Goal: Entertainment & Leisure: Browse casually

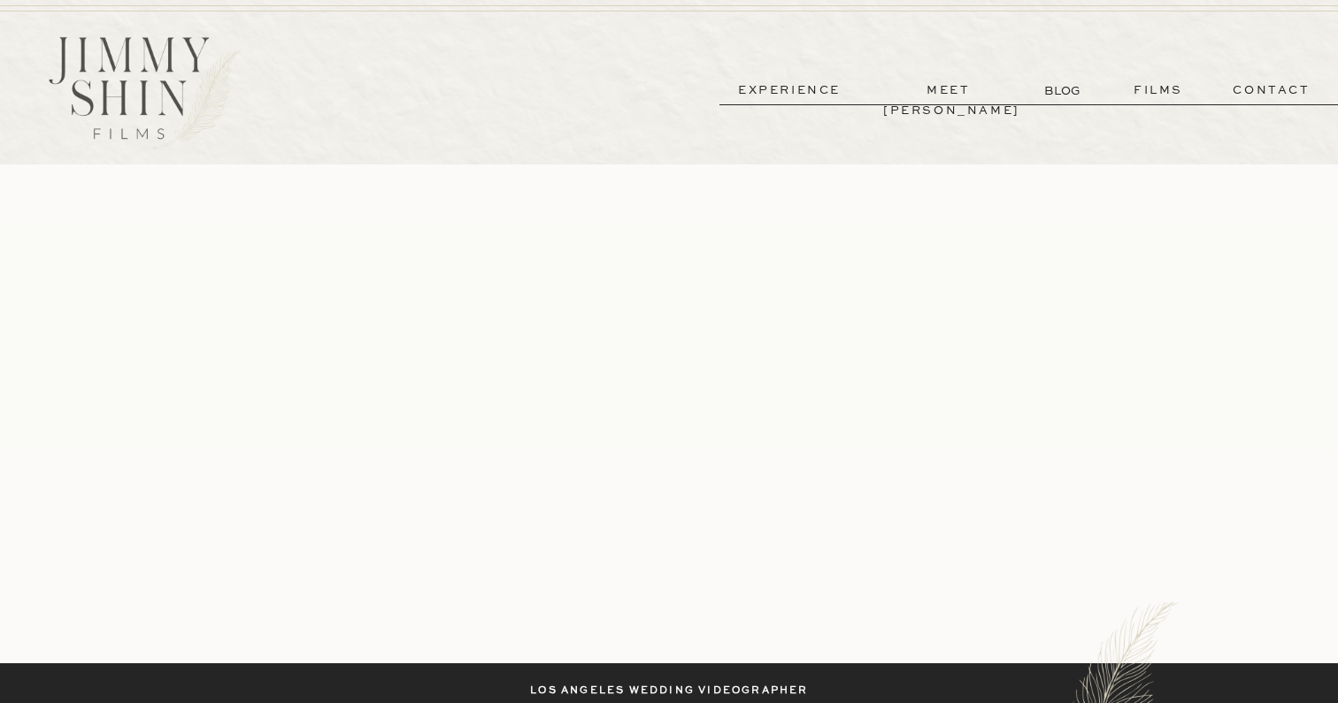
click at [964, 85] on p "meet [PERSON_NAME]" at bounding box center [948, 91] width 131 height 20
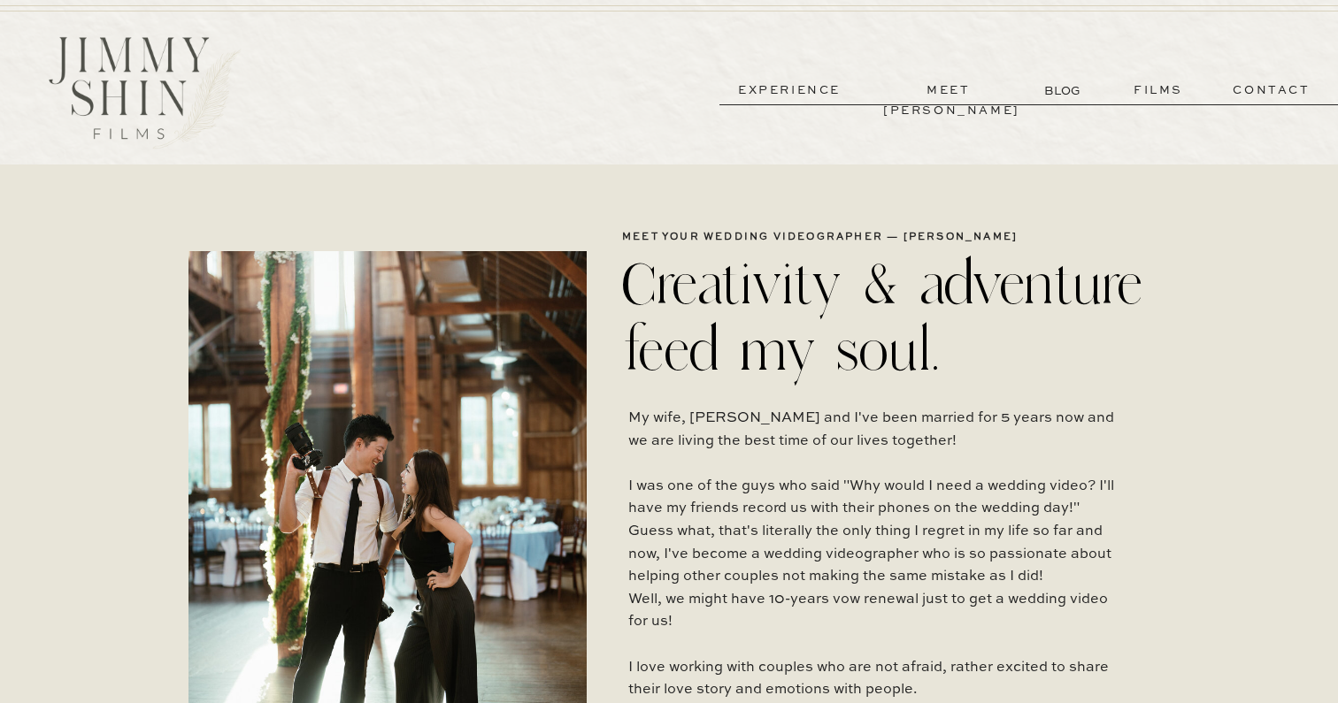
click at [806, 96] on p "experience" at bounding box center [789, 91] width 131 height 20
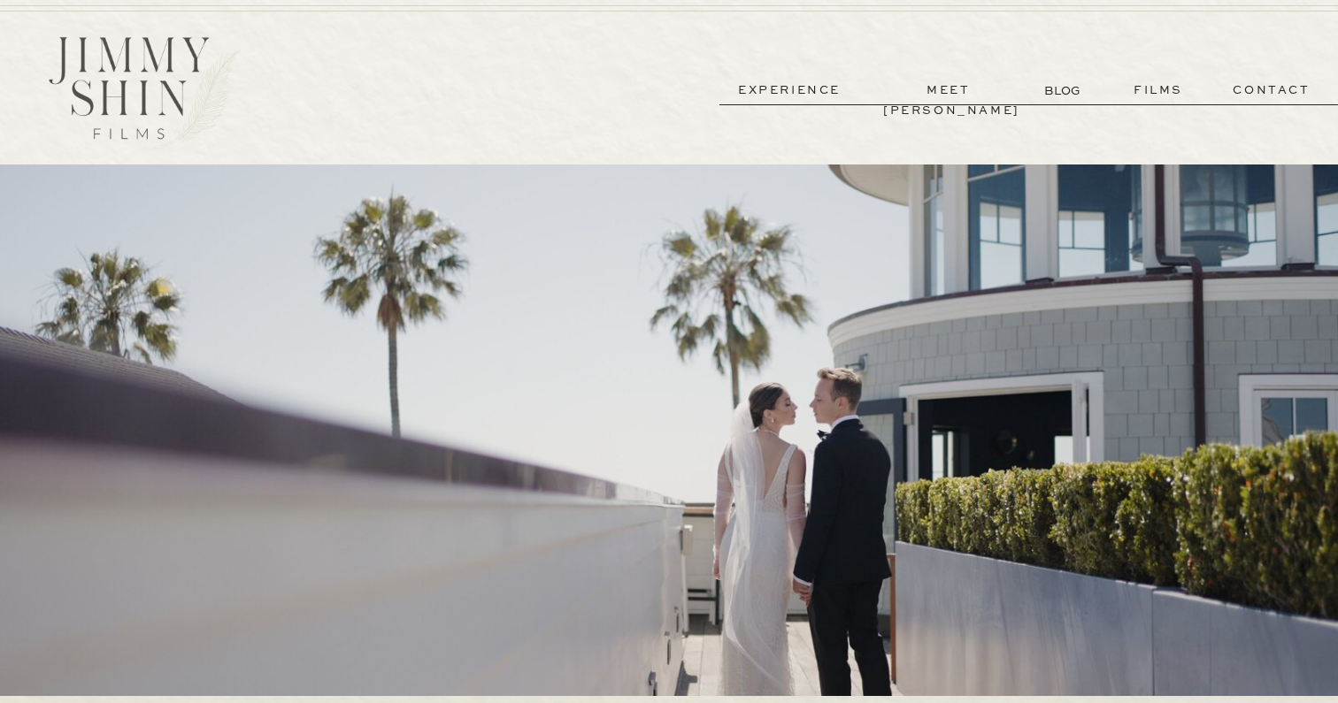
click at [1152, 88] on p "films" at bounding box center [1158, 91] width 87 height 20
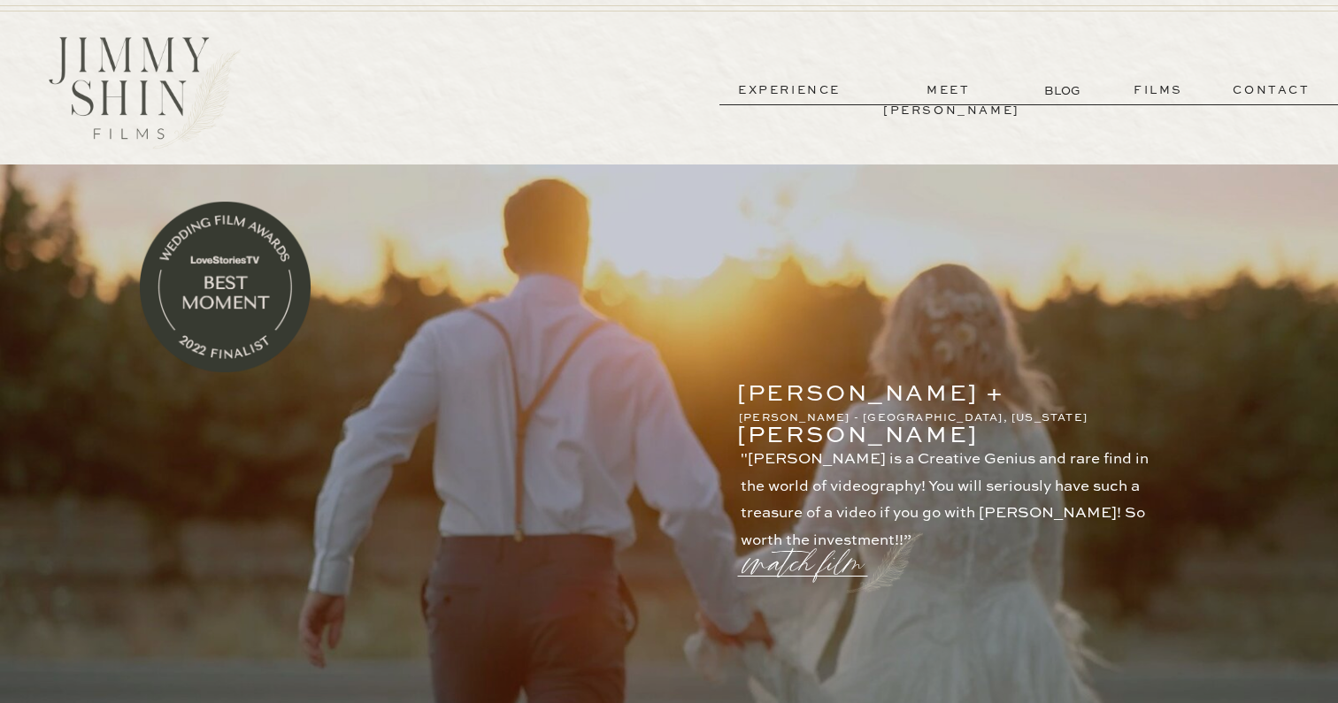
click at [916, 100] on p "meet [PERSON_NAME]" at bounding box center [948, 91] width 131 height 20
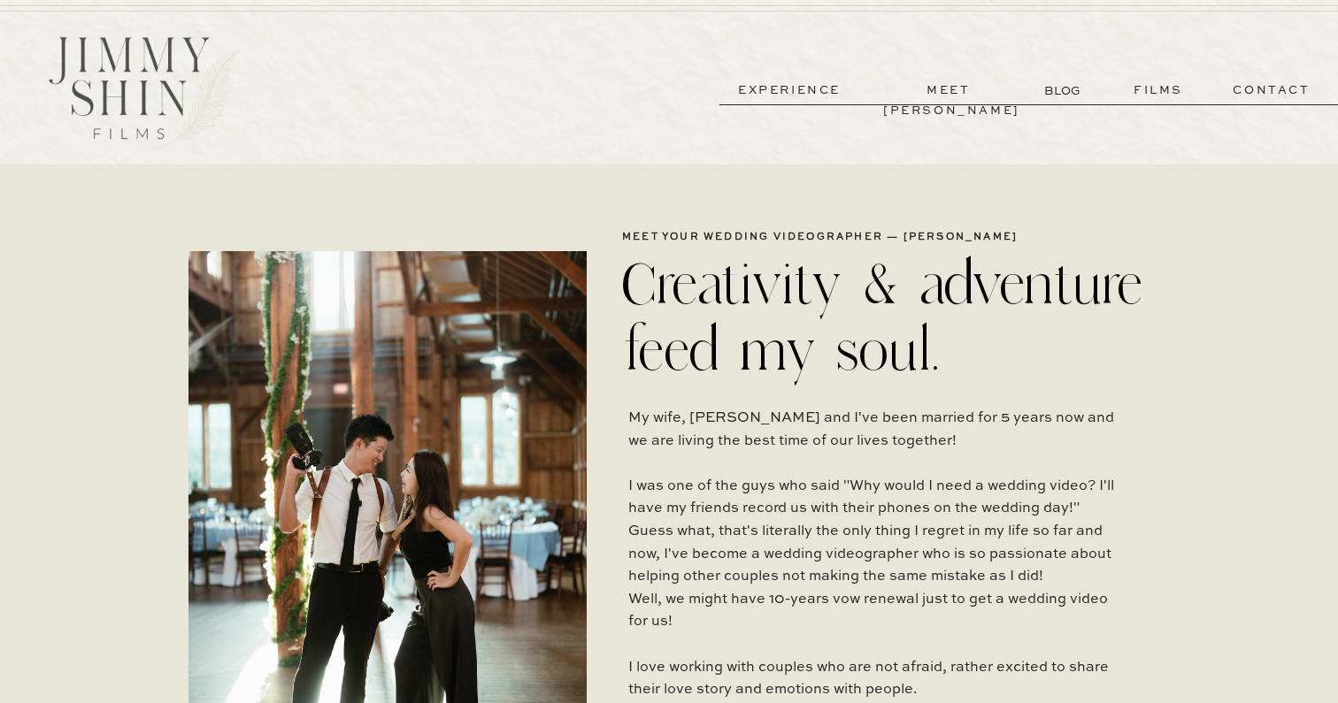
click at [808, 84] on p "experience" at bounding box center [789, 91] width 131 height 20
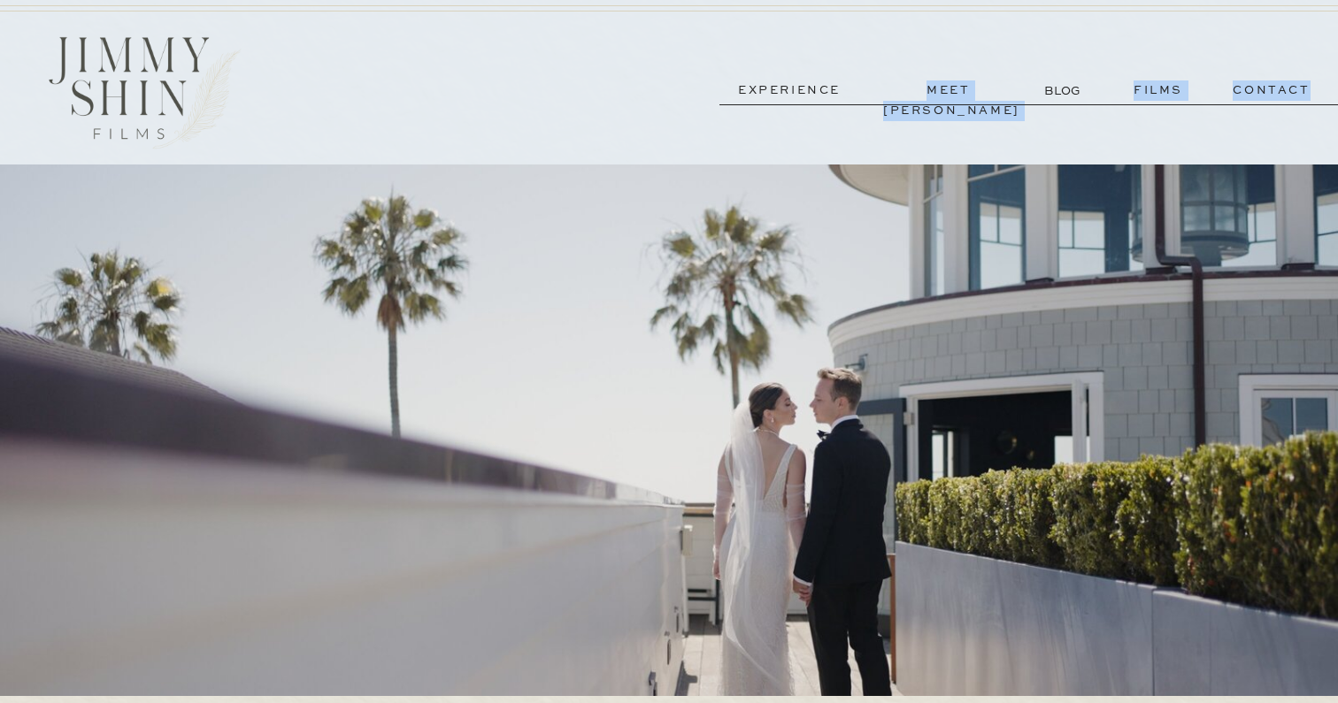
click at [1156, 97] on p "films" at bounding box center [1158, 91] width 87 height 20
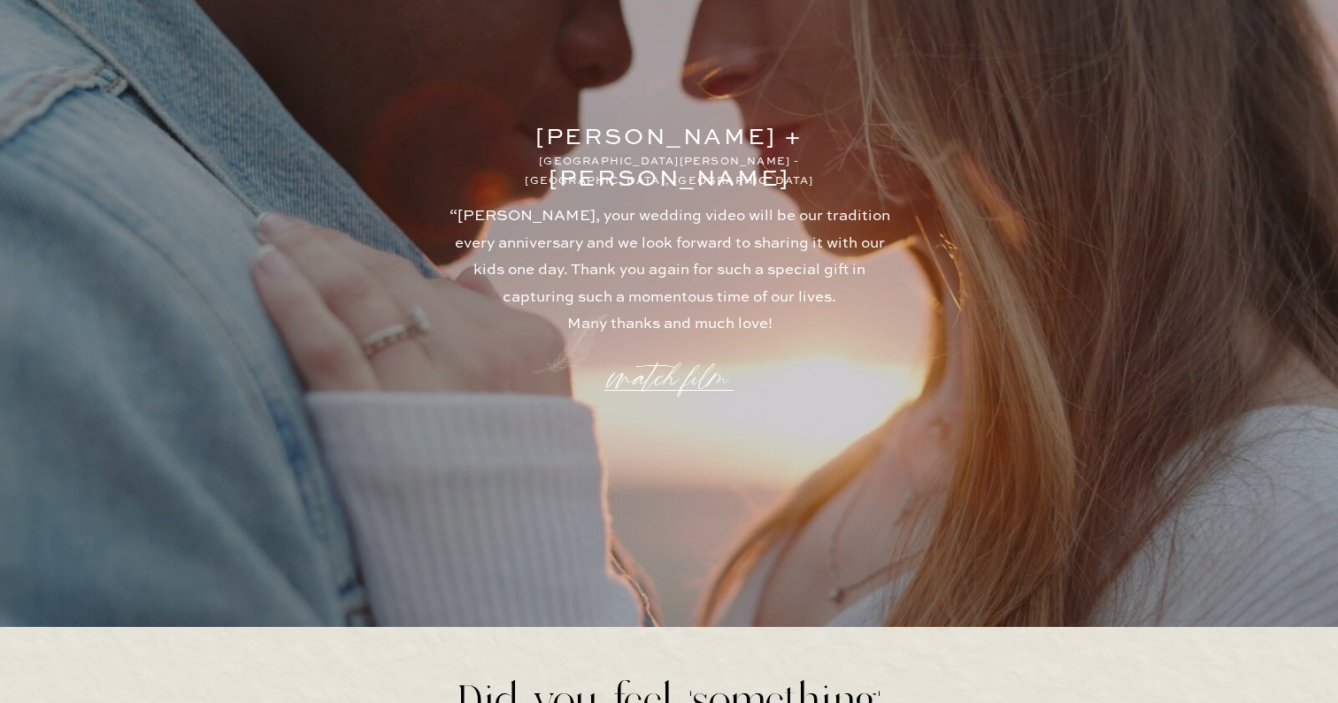
scroll to position [4516, 0]
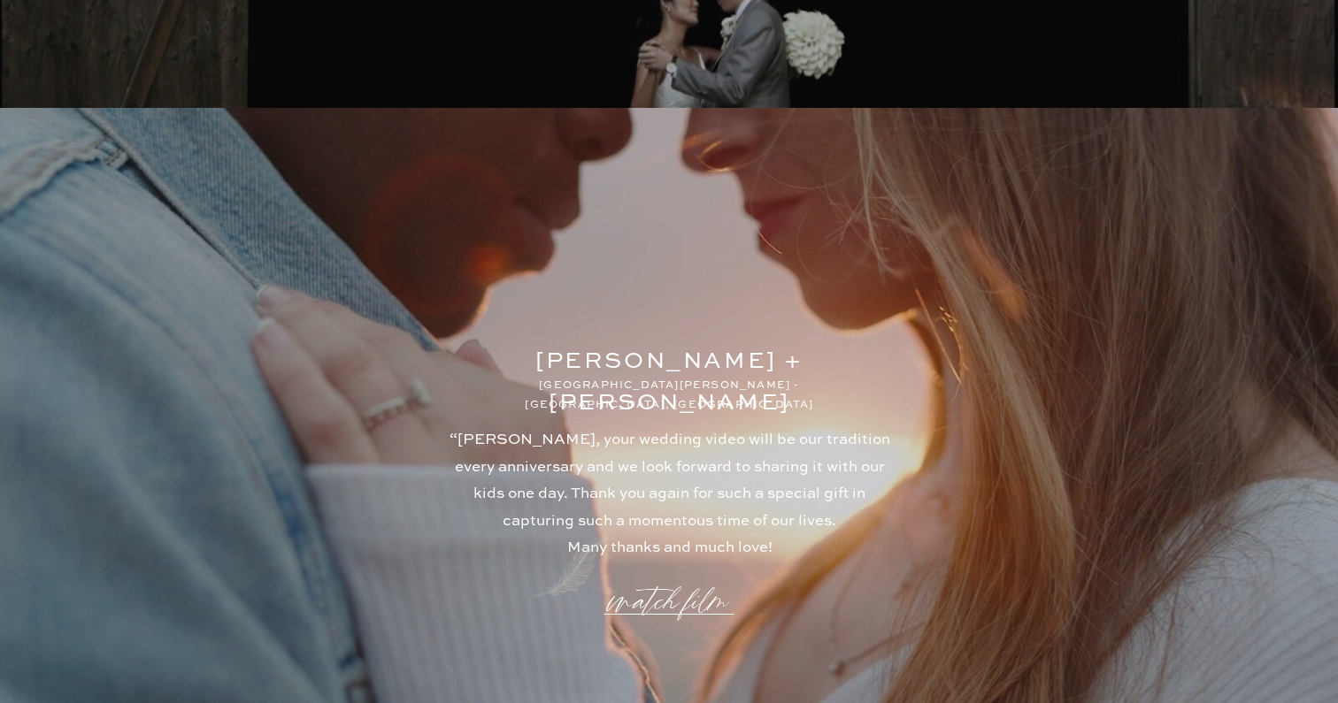
click at [683, 604] on p "watch film" at bounding box center [668, 590] width 127 height 67
